Goal: Information Seeking & Learning: Check status

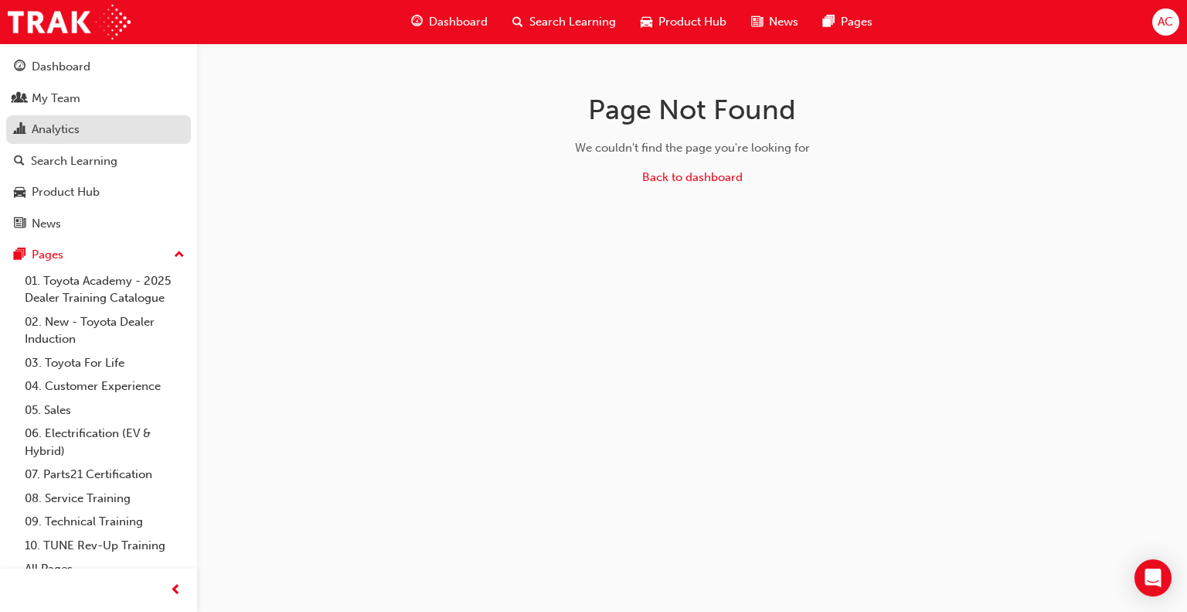
click at [102, 135] on div "Analytics" at bounding box center [98, 129] width 169 height 19
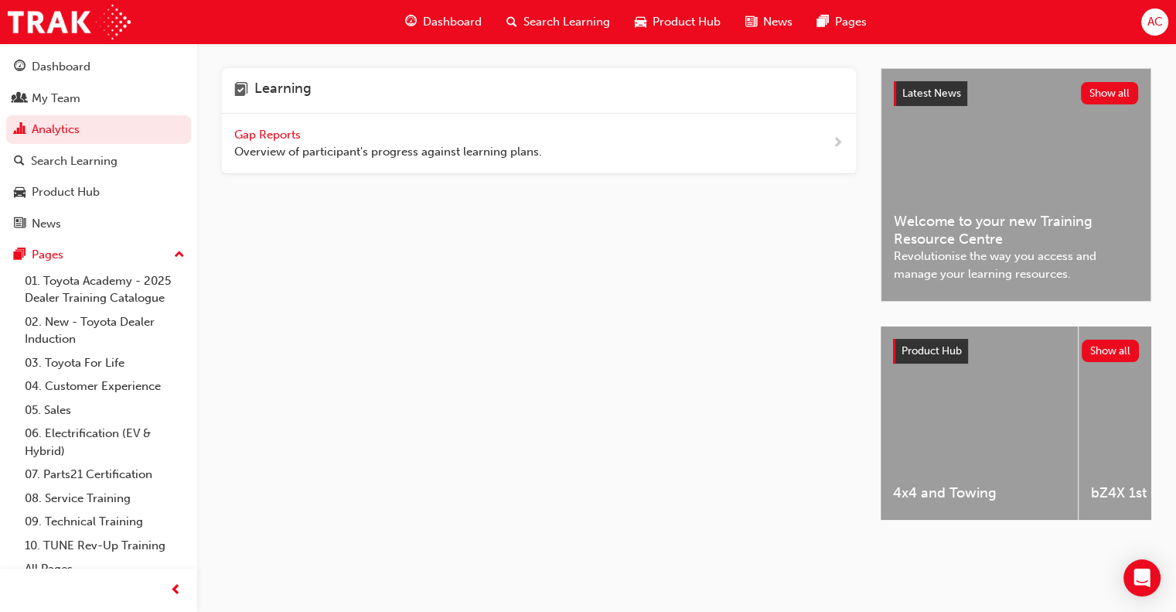
click at [267, 131] on span "Gap Reports" at bounding box center [269, 135] width 70 height 14
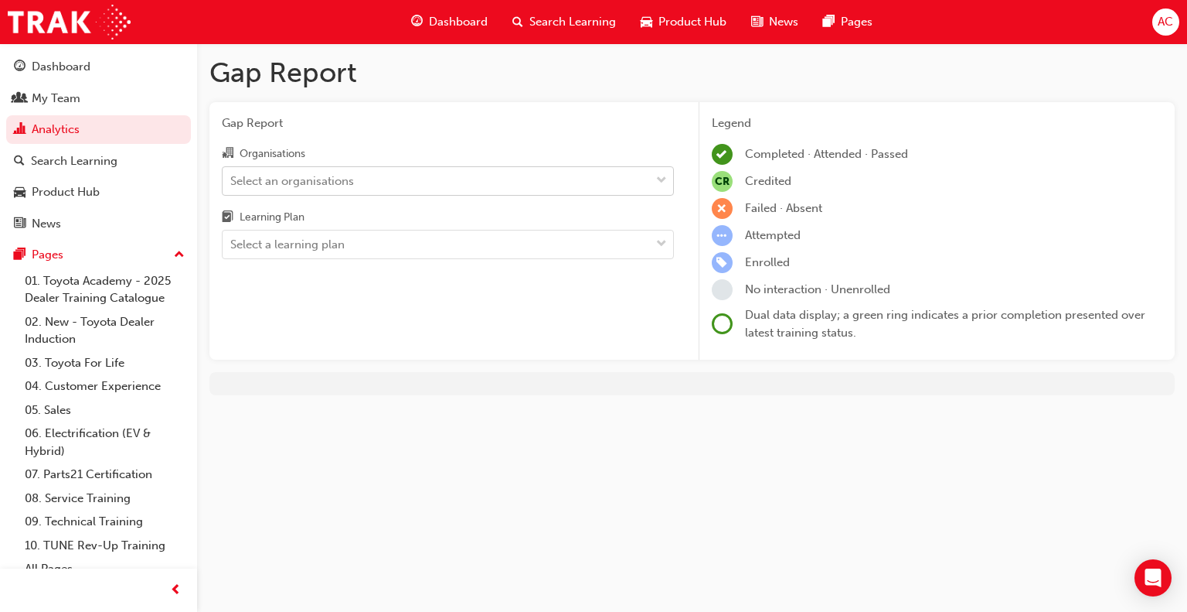
click at [275, 182] on div "Select an organisations" at bounding box center [292, 181] width 124 height 18
click at [232, 182] on input "Organisations Select an organisations" at bounding box center [231, 179] width 2 height 13
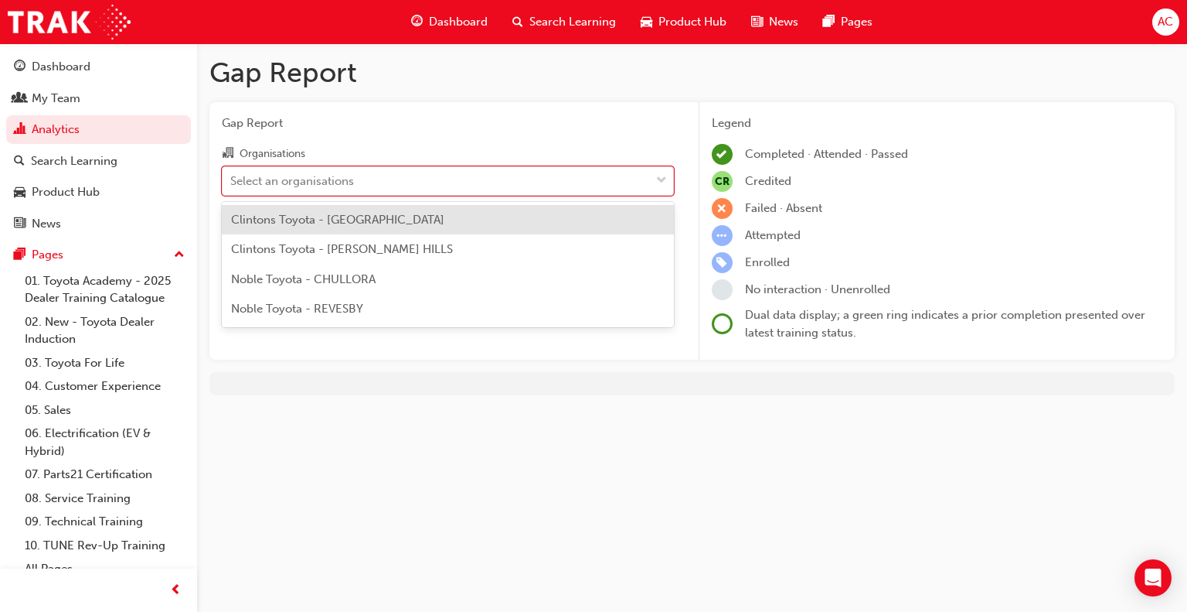
click at [287, 216] on span "Clintons Toyota - [GEOGRAPHIC_DATA]" at bounding box center [337, 220] width 213 height 14
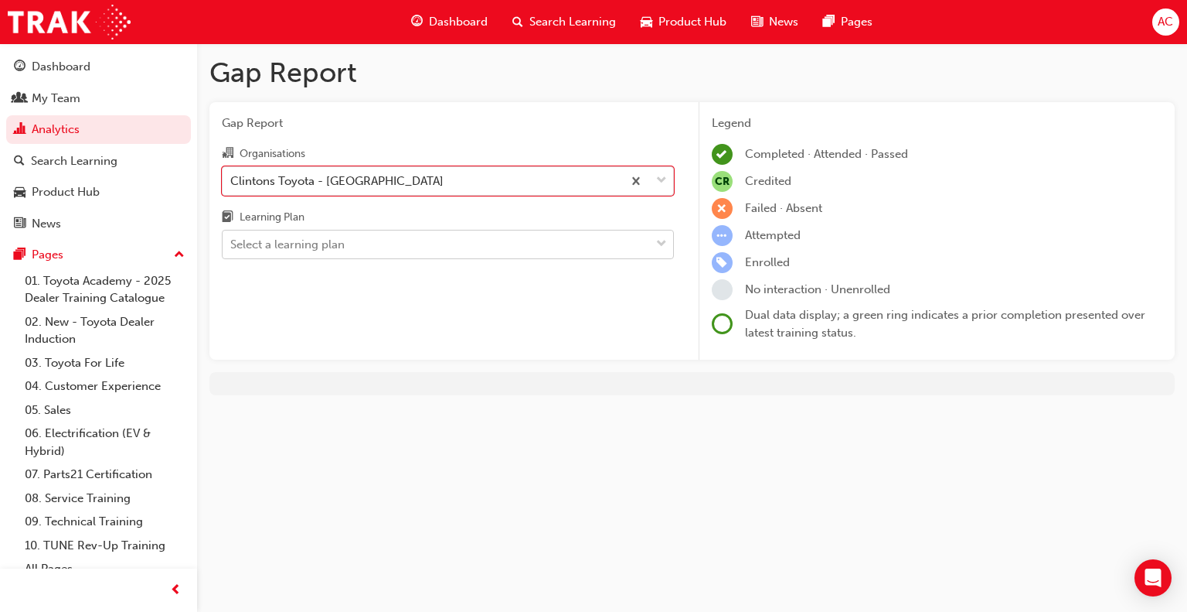
click at [286, 240] on div "Select a learning plan" at bounding box center [287, 245] width 114 height 18
click at [232, 240] on input "Learning Plan Select a learning plan" at bounding box center [231, 243] width 2 height 13
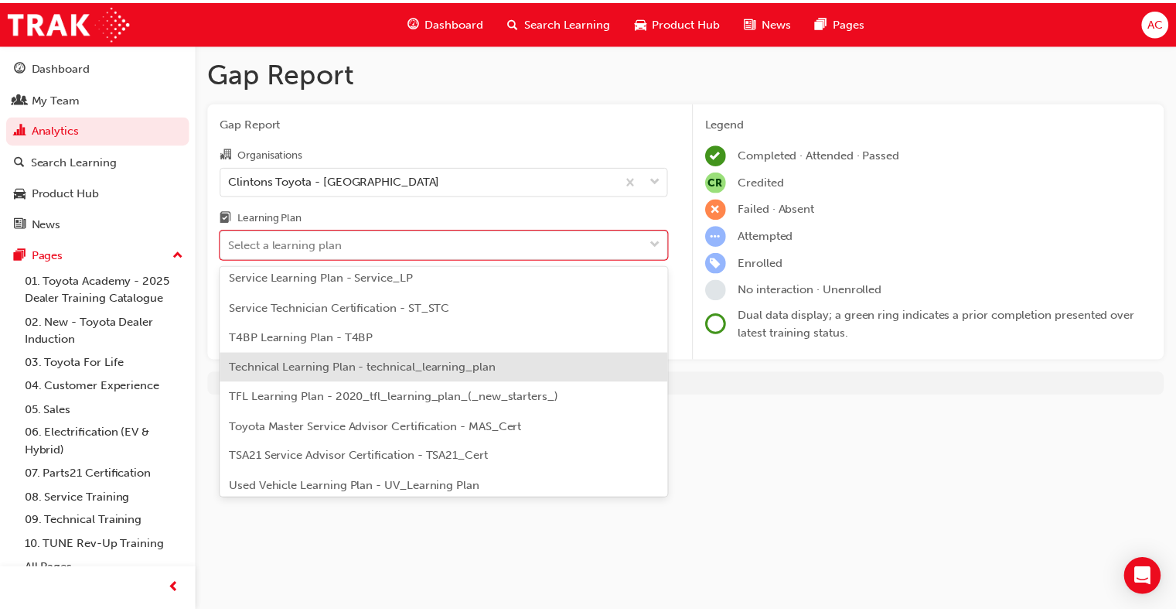
scroll to position [684, 0]
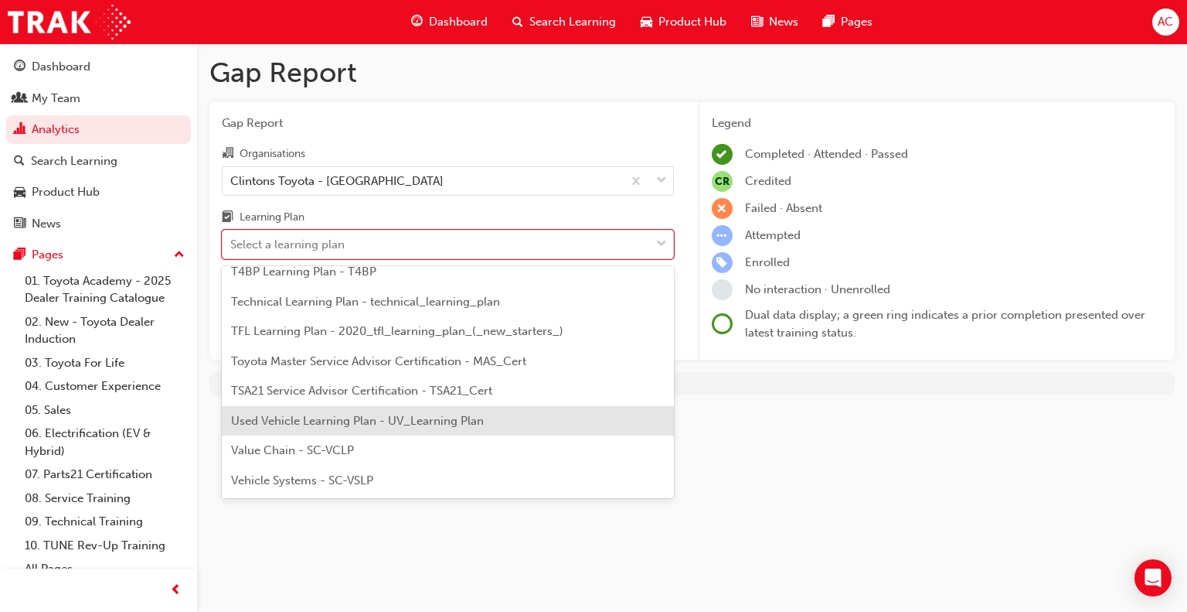
click at [324, 417] on span "Used Vehicle Learning Plan - UV_Learning Plan" at bounding box center [357, 421] width 253 height 14
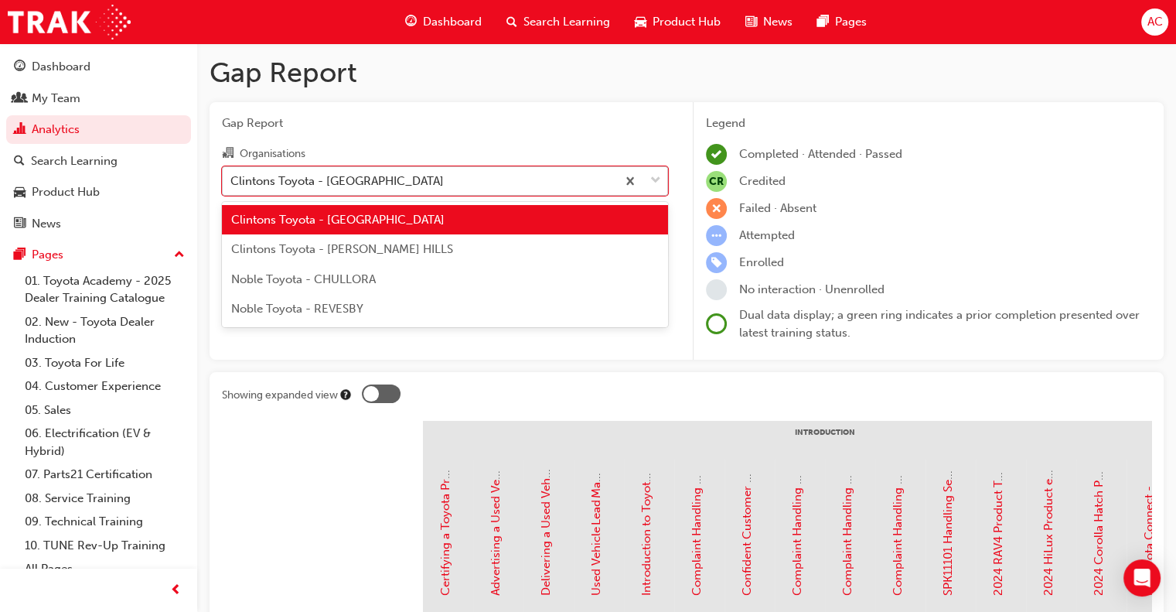
click at [656, 181] on span "down-icon" at bounding box center [655, 181] width 11 height 20
click at [232, 181] on input "Organisations option Clintons Toyota - [GEOGRAPHIC_DATA], selected. option Clin…" at bounding box center [231, 179] width 2 height 13
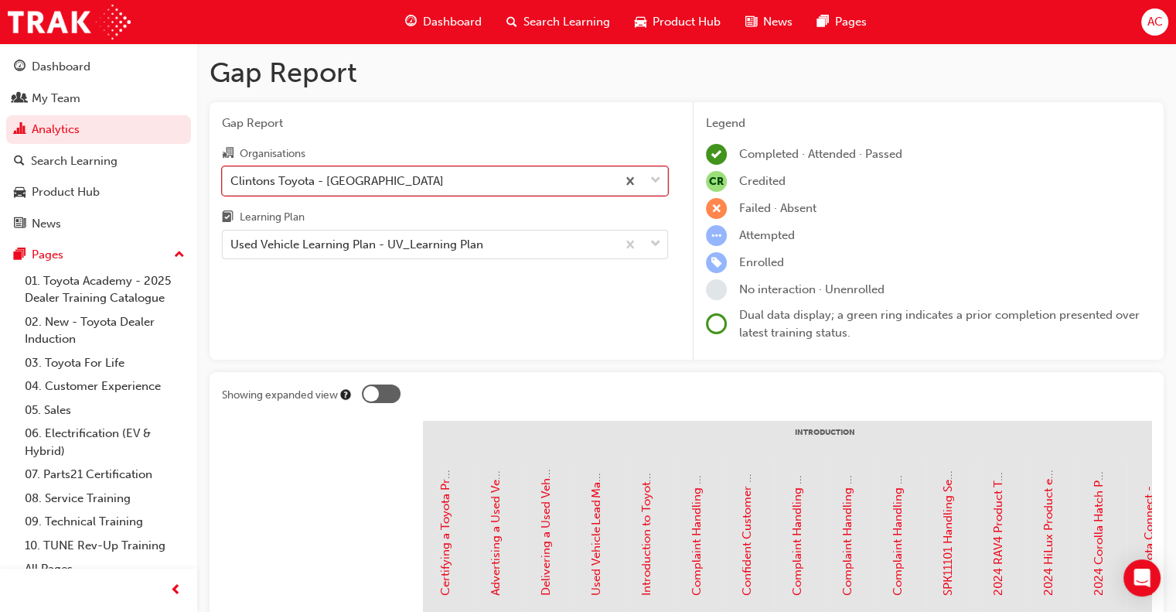
click at [652, 183] on span "down-icon" at bounding box center [655, 181] width 11 height 20
click at [232, 183] on input "Organisations option Clintons Toyota - [GEOGRAPHIC_DATA], selected. 0 results a…" at bounding box center [231, 179] width 2 height 13
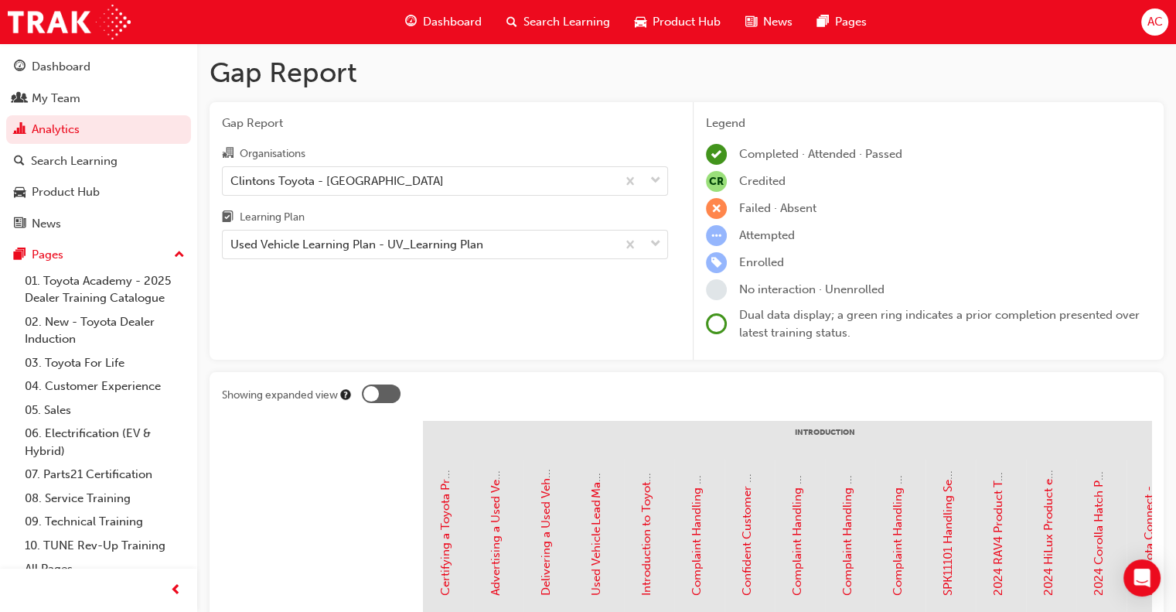
click at [368, 391] on div at bounding box center [370, 393] width 15 height 15
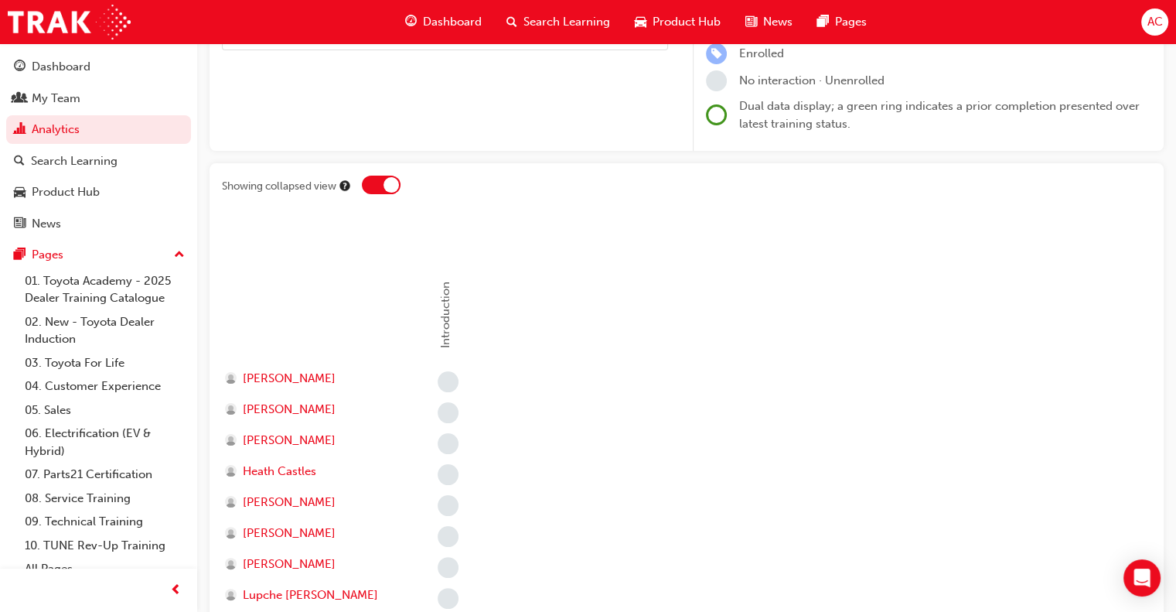
scroll to position [186, 0]
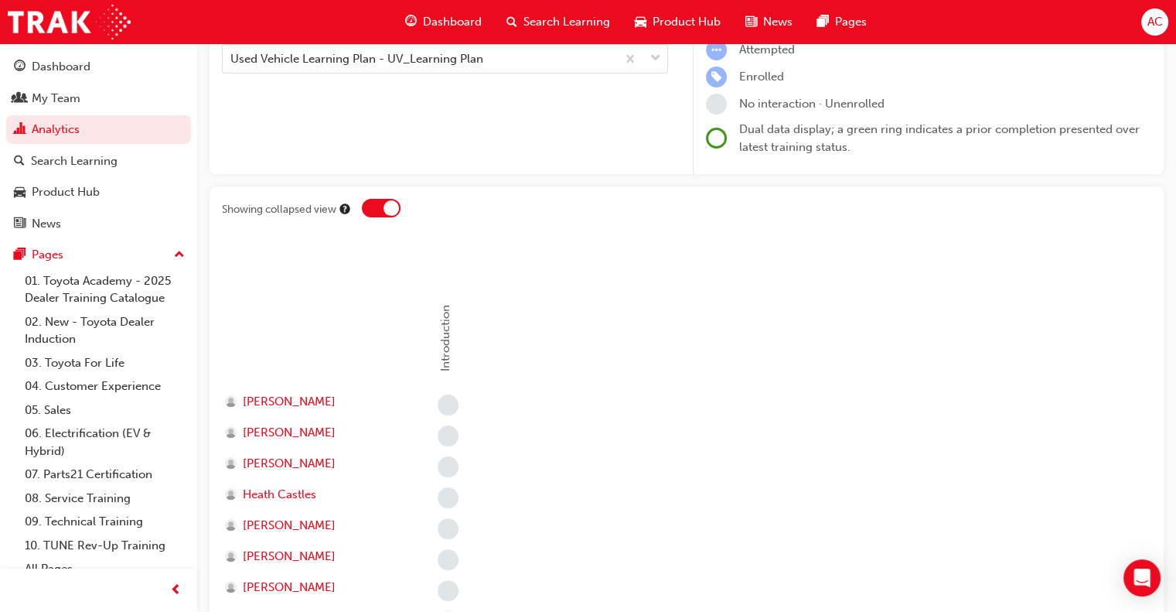
click at [386, 206] on div at bounding box center [390, 207] width 15 height 15
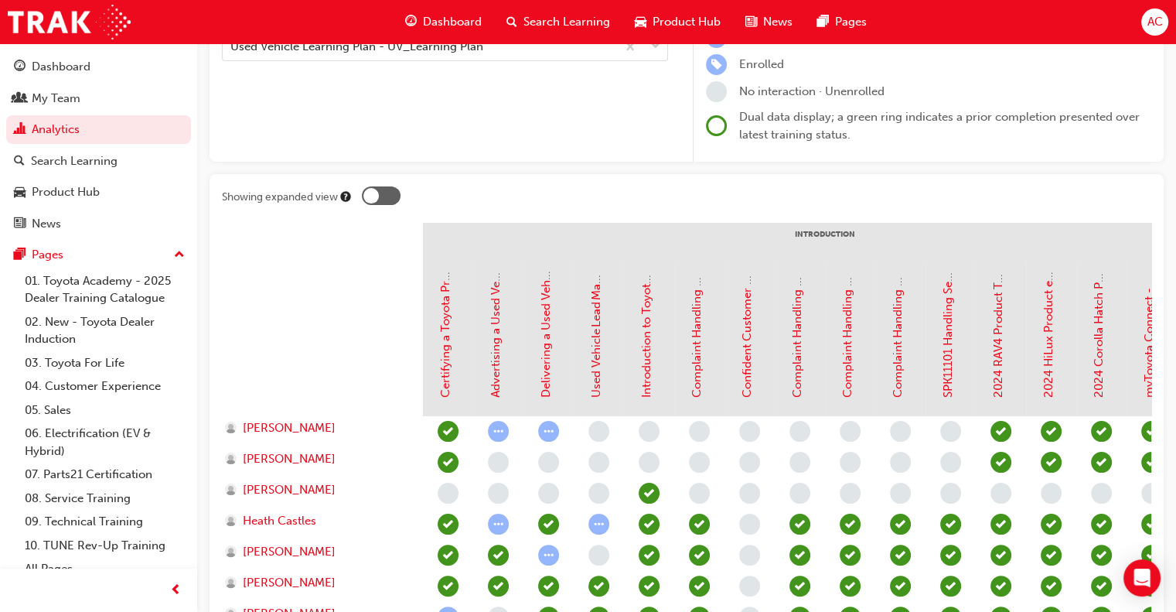
scroll to position [0, 0]
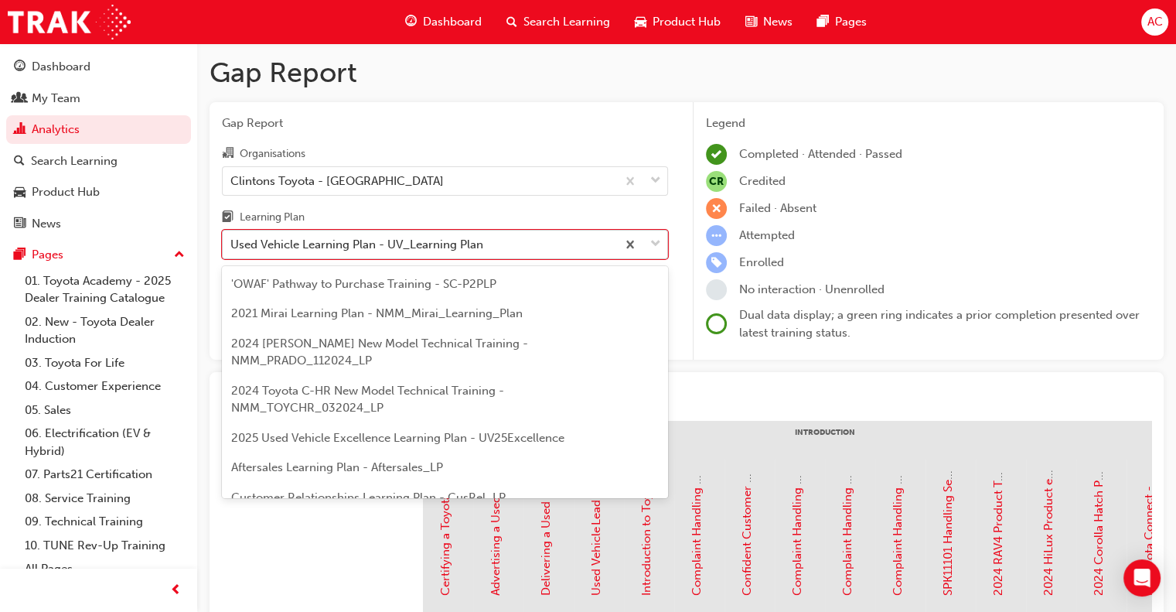
click at [418, 230] on div "Used Vehicle Learning Plan - UV_Learning Plan" at bounding box center [445, 244] width 446 height 29
click at [232, 237] on input "Learning Plan option Used Vehicle Learning Plan - UV_Learning Plan, selected. o…" at bounding box center [231, 243] width 2 height 13
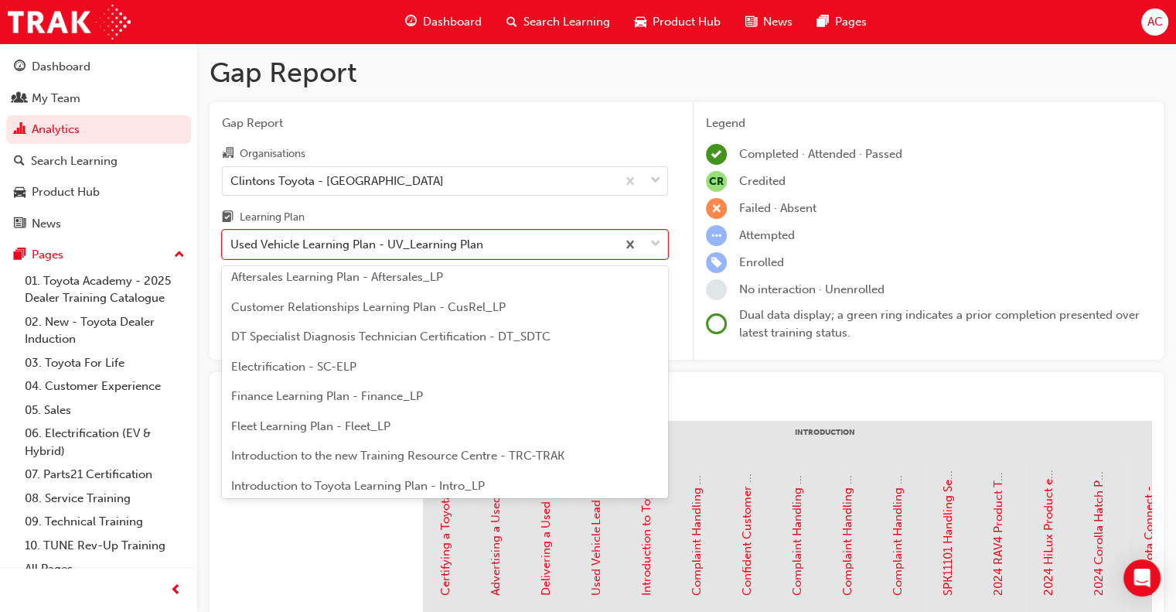
scroll to position [143, 0]
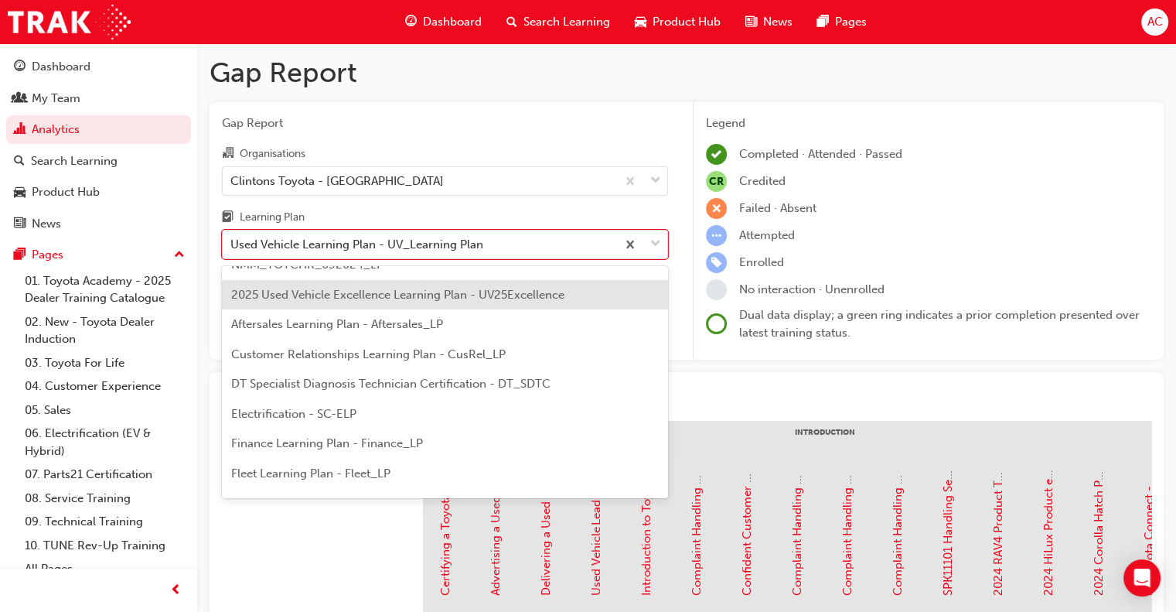
click at [424, 285] on div "2025 Used Vehicle Excellence Learning Plan - UV25Excellence" at bounding box center [445, 295] width 446 height 30
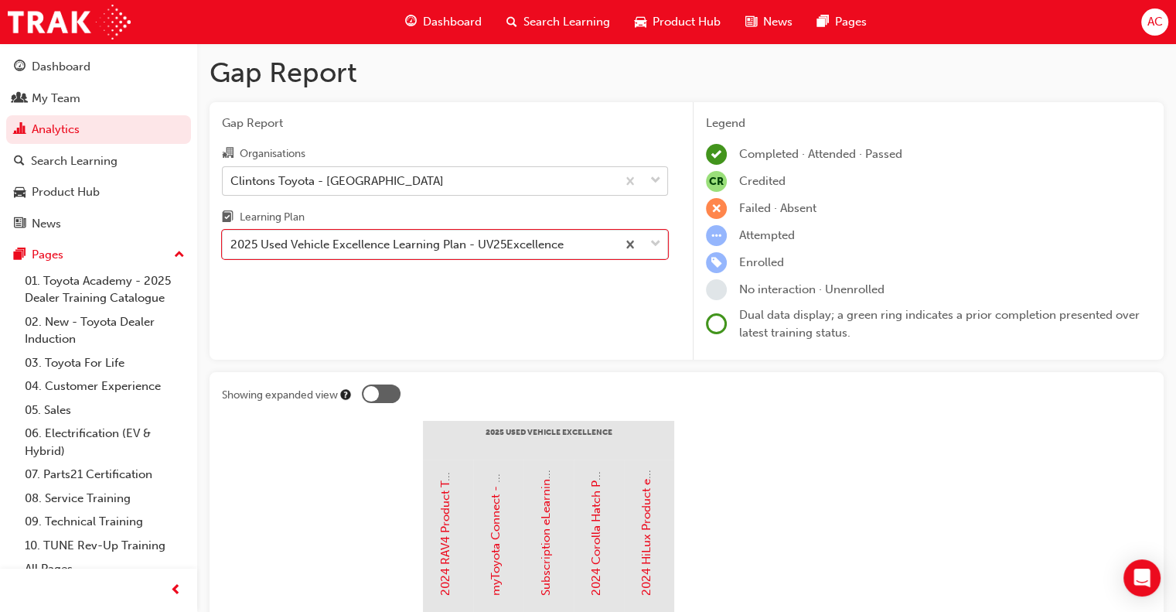
click at [398, 180] on div "Clintons Toyota - [GEOGRAPHIC_DATA]" at bounding box center [336, 181] width 213 height 18
click at [232, 180] on input "Organisations Clintons Toyota - [GEOGRAPHIC_DATA]" at bounding box center [231, 179] width 2 height 13
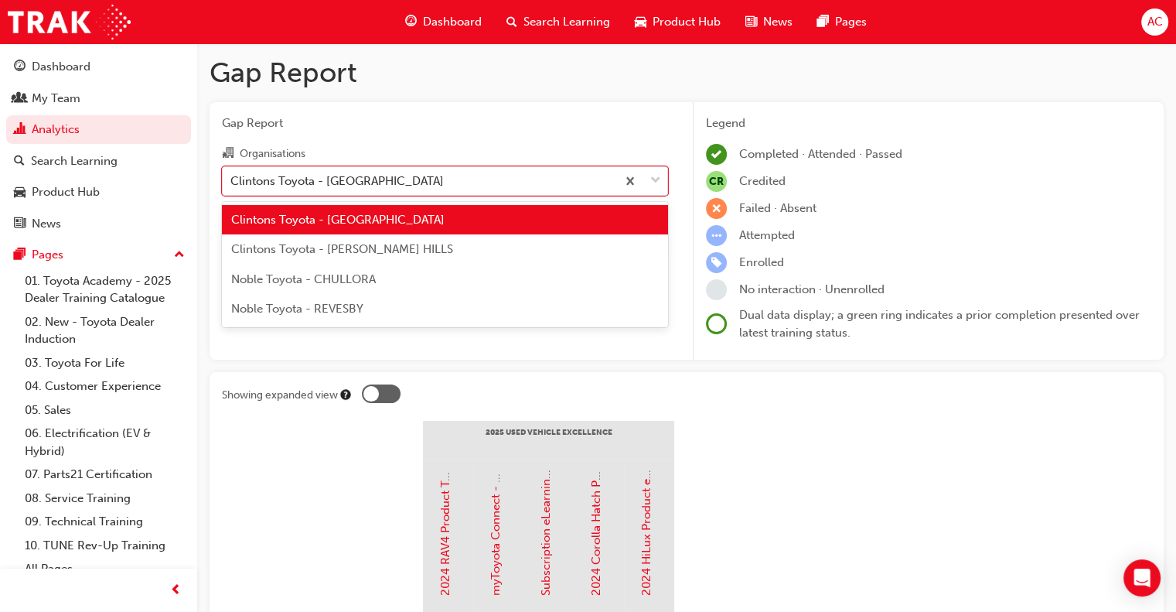
click at [396, 244] on span "Clintons Toyota - [PERSON_NAME] HILLS" at bounding box center [342, 249] width 222 height 14
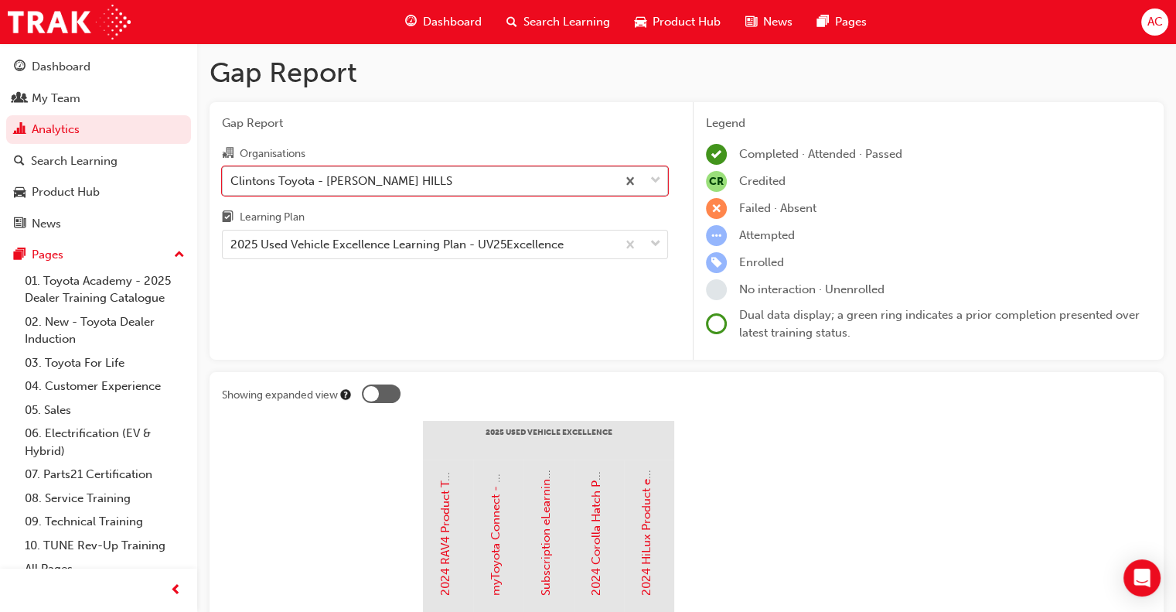
click at [406, 194] on div "Clintons Toyota - [PERSON_NAME] HILLS" at bounding box center [445, 180] width 446 height 29
click at [232, 186] on input "Organisations option Clintons Toyota - [PERSON_NAME] HILLS, selected. 0 results…" at bounding box center [231, 179] width 2 height 13
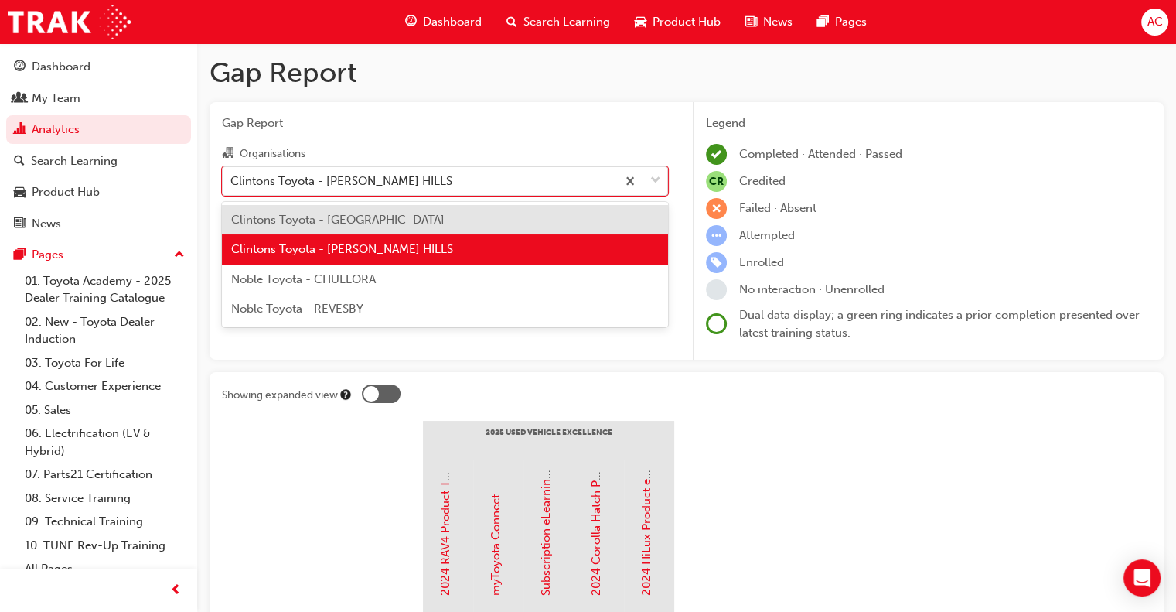
click at [403, 205] on div "Clintons Toyota - [GEOGRAPHIC_DATA]" at bounding box center [445, 220] width 446 height 30
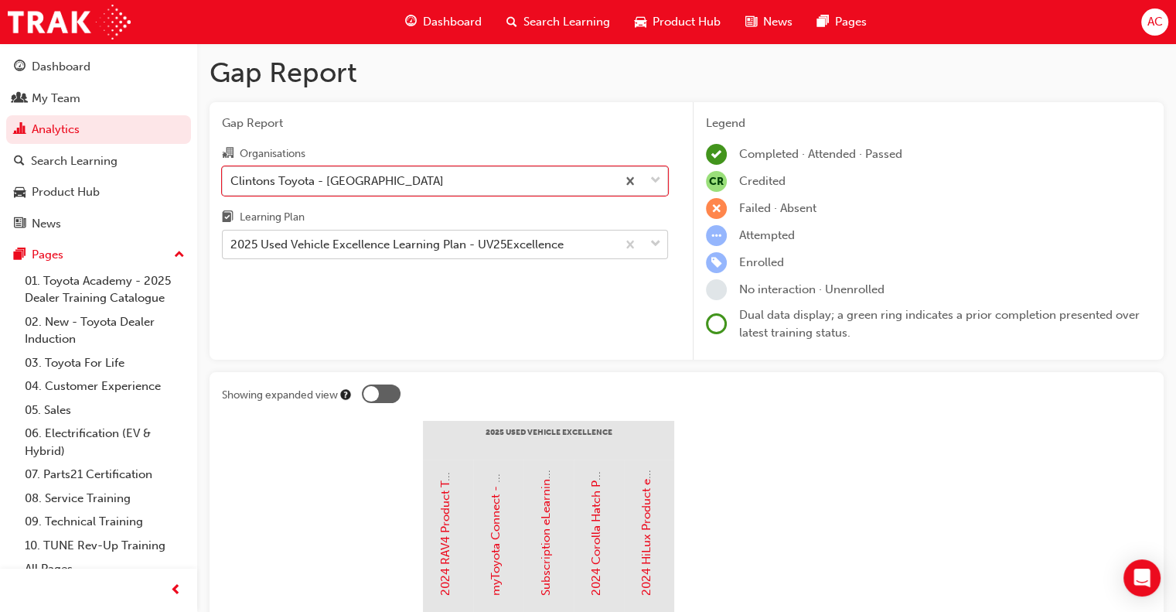
click at [387, 253] on div "2025 Used Vehicle Excellence Learning Plan - UV25Excellence" at bounding box center [396, 245] width 333 height 18
click at [232, 250] on input "Learning Plan 2025 Used Vehicle Excellence Learning Plan - UV25Excellence" at bounding box center [231, 243] width 2 height 13
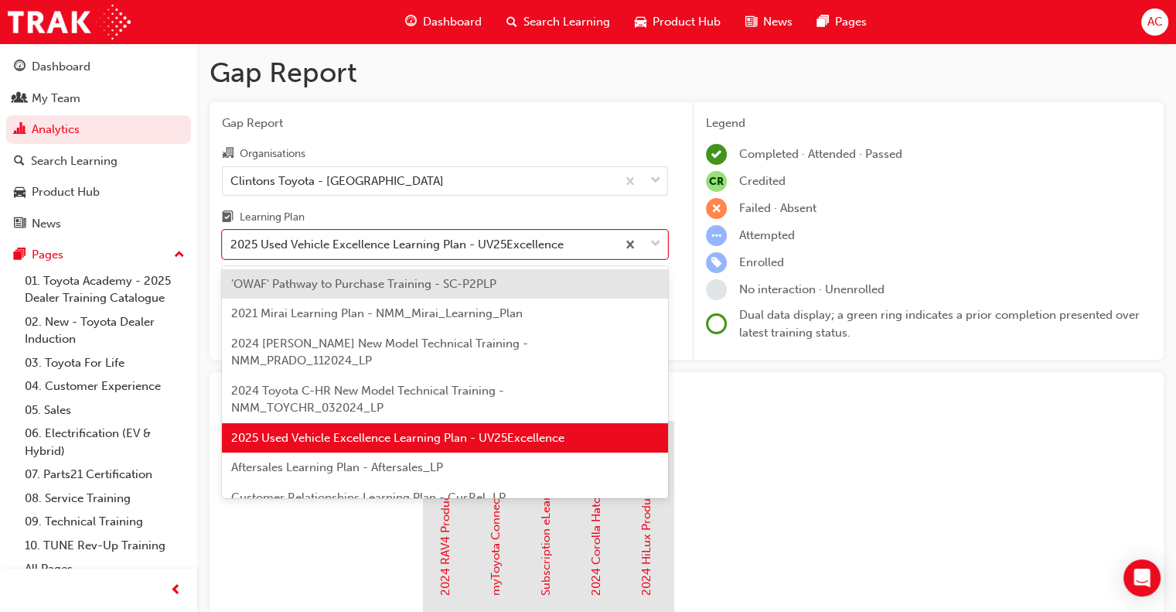
click at [379, 284] on span "'OWAF' Pathway to Purchase Training - SC-P2PLP" at bounding box center [363, 284] width 265 height 14
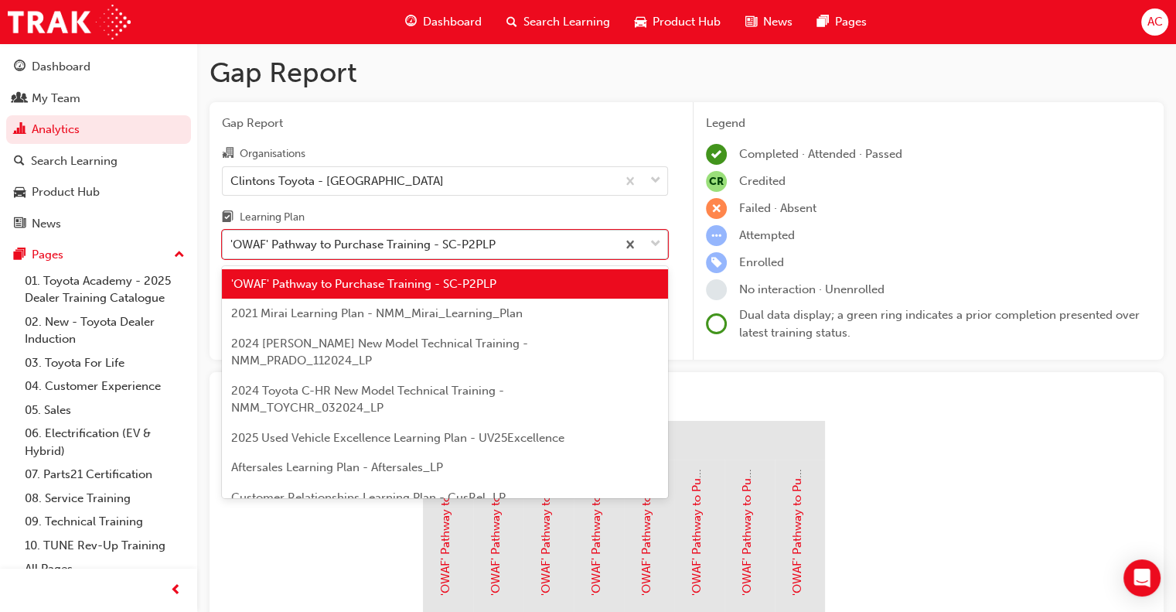
click at [440, 250] on div "'OWAF' Pathway to Purchase Training - SC-P2PLP" at bounding box center [362, 245] width 265 height 18
click at [232, 250] on input "Learning Plan option 'OWAF' Pathway to Purchase Training - SC-P2PLP, selected. …" at bounding box center [231, 243] width 2 height 13
click at [449, 188] on div "Clintons Toyota - [GEOGRAPHIC_DATA]" at bounding box center [420, 180] width 394 height 27
click at [232, 186] on input "Organisations Clintons Toyota - [GEOGRAPHIC_DATA]" at bounding box center [231, 179] width 2 height 13
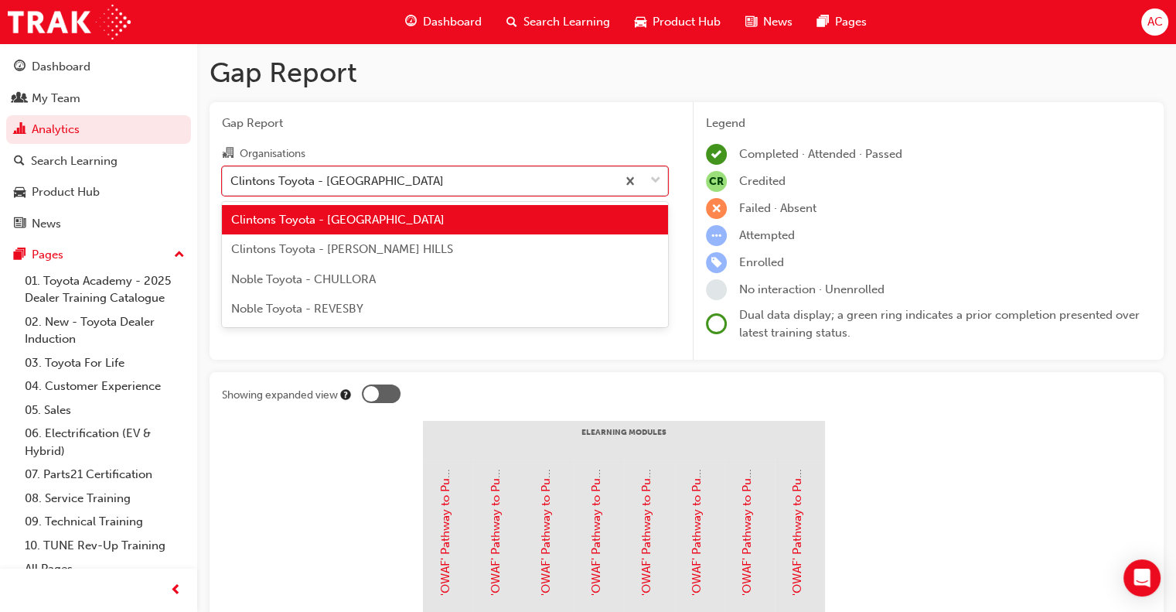
click at [427, 244] on div "Clintons Toyota - [PERSON_NAME] HILLS" at bounding box center [445, 249] width 446 height 30
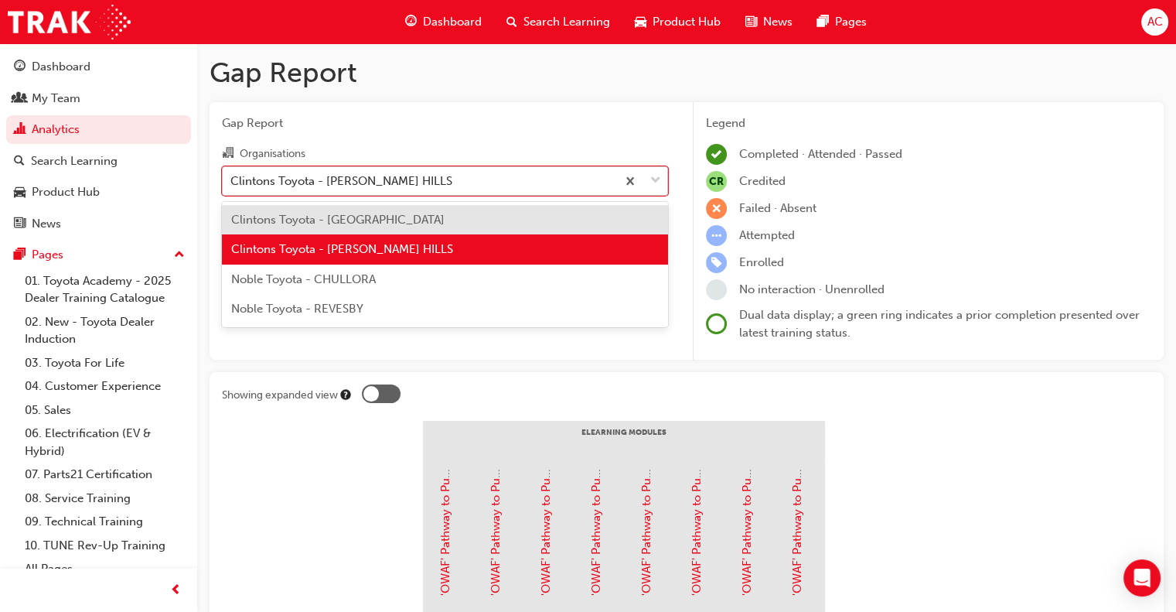
click at [488, 187] on div "Clintons Toyota - [PERSON_NAME] HILLS" at bounding box center [420, 180] width 394 height 27
click at [232, 186] on input "Organisations option Clintons Toyota - [PERSON_NAME] HILLS, selected. option Cl…" at bounding box center [231, 179] width 2 height 13
click at [486, 187] on div "Clintons Toyota - [PERSON_NAME] HILLS" at bounding box center [420, 180] width 394 height 27
click at [232, 186] on input "Organisations option Clintons Toyota - [PERSON_NAME] HILLS, selected. option Cl…" at bounding box center [231, 179] width 2 height 13
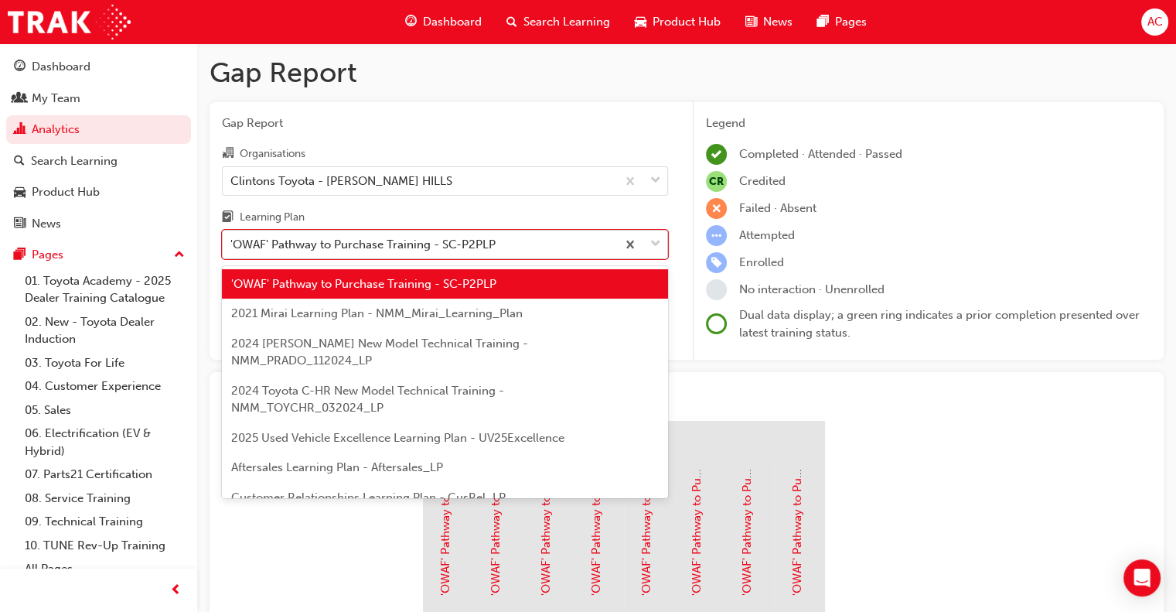
click at [444, 238] on div "'OWAF' Pathway to Purchase Training - SC-P2PLP" at bounding box center [362, 245] width 265 height 18
click at [232, 238] on input "Learning Plan option 'OWAF' Pathway to Purchase Training - SC-P2PLP, selected. …" at bounding box center [231, 243] width 2 height 13
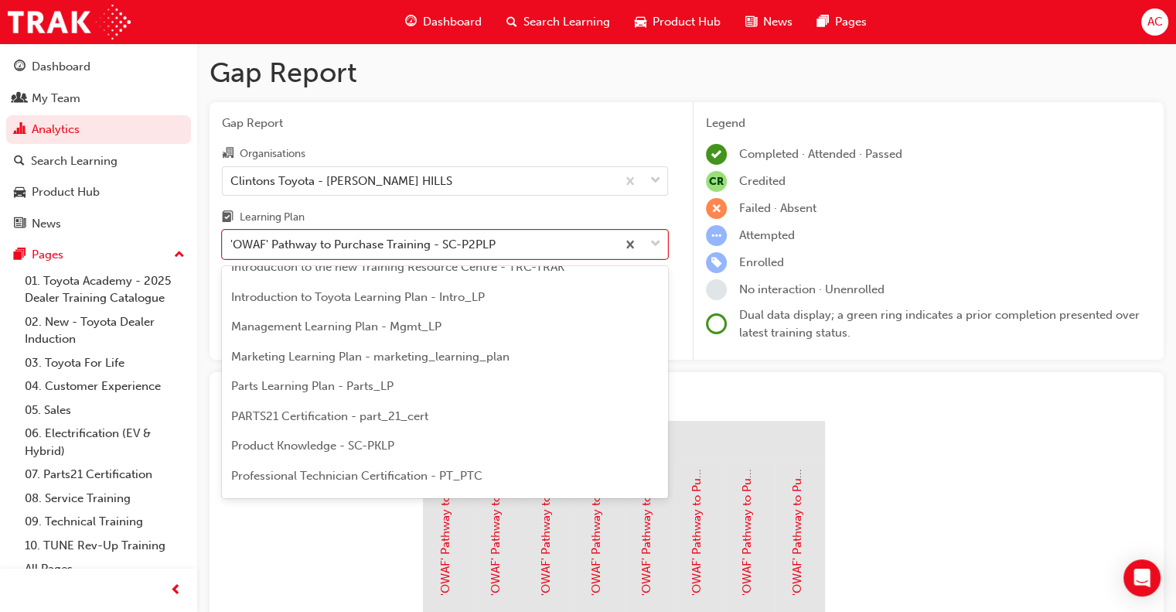
scroll to position [387, 0]
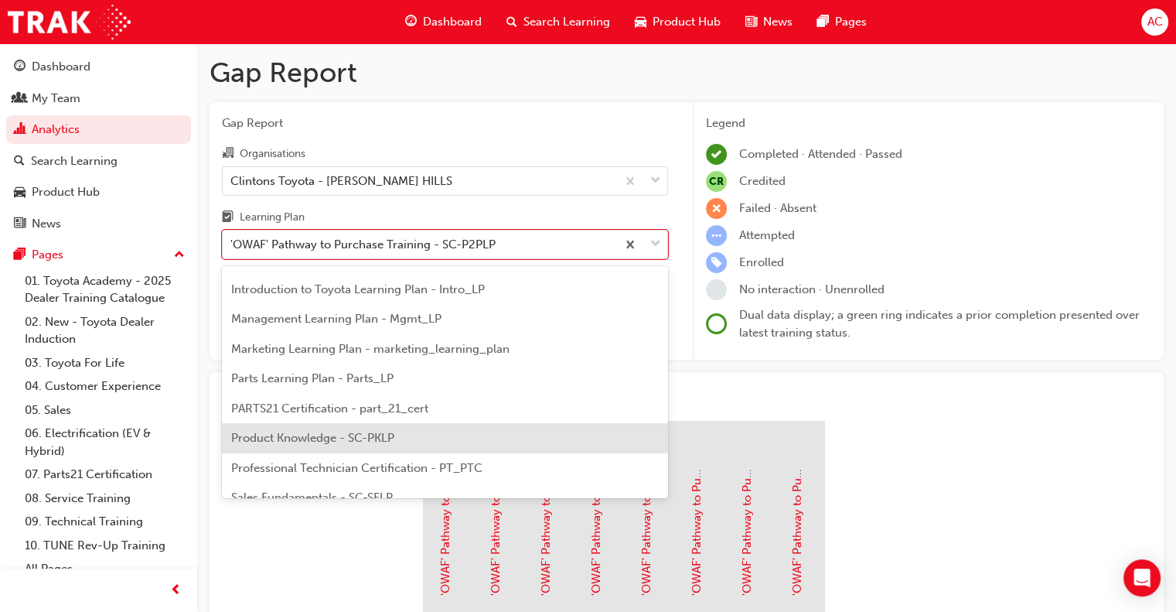
click at [387, 431] on span "Product Knowledge - SC-PKLP" at bounding box center [312, 438] width 163 height 14
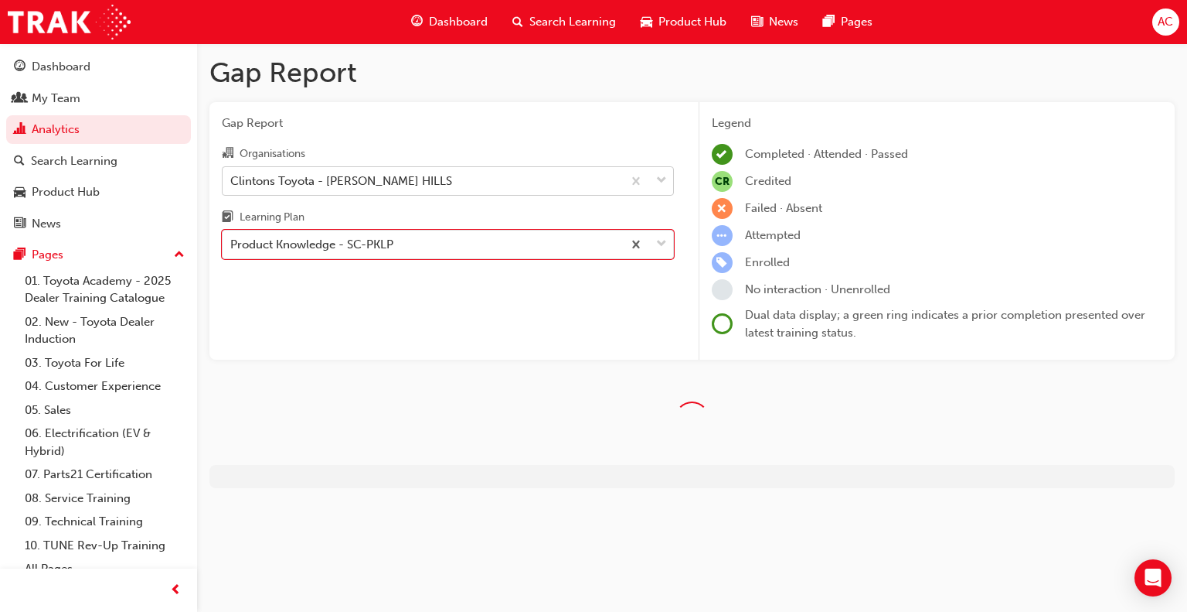
click at [377, 189] on div "Clintons Toyota - [PERSON_NAME] HILLS" at bounding box center [341, 181] width 222 height 18
click at [232, 186] on input "Organisations Clintons Toyota - [PERSON_NAME] HILLS" at bounding box center [231, 179] width 2 height 13
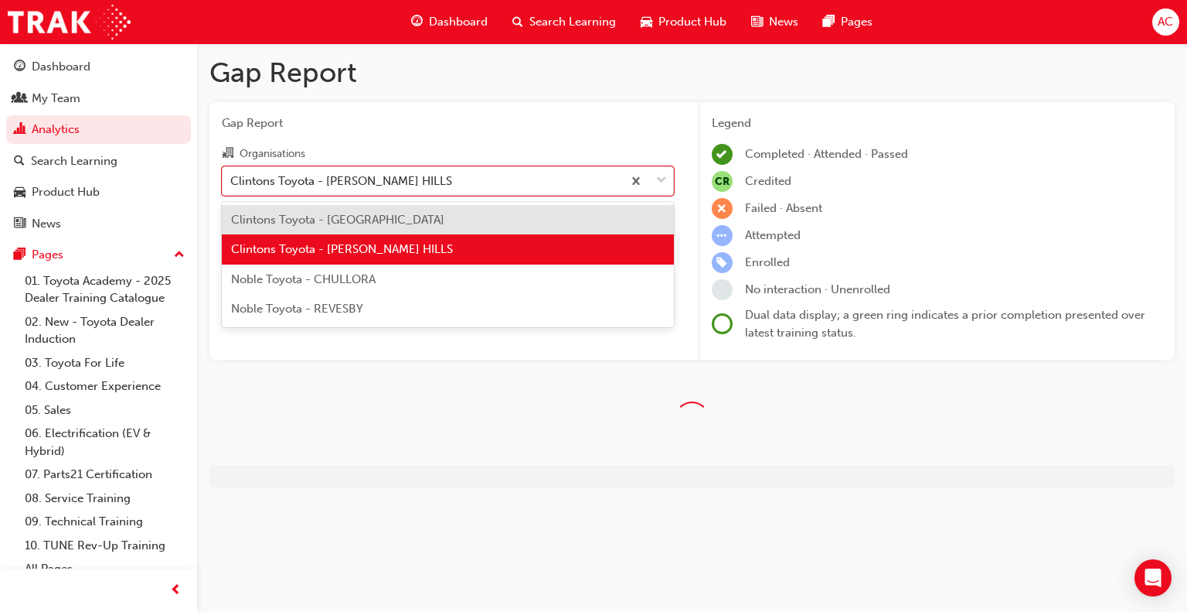
click at [376, 222] on span "Clintons Toyota - [GEOGRAPHIC_DATA]" at bounding box center [337, 220] width 213 height 14
